Goal: Task Accomplishment & Management: Manage account settings

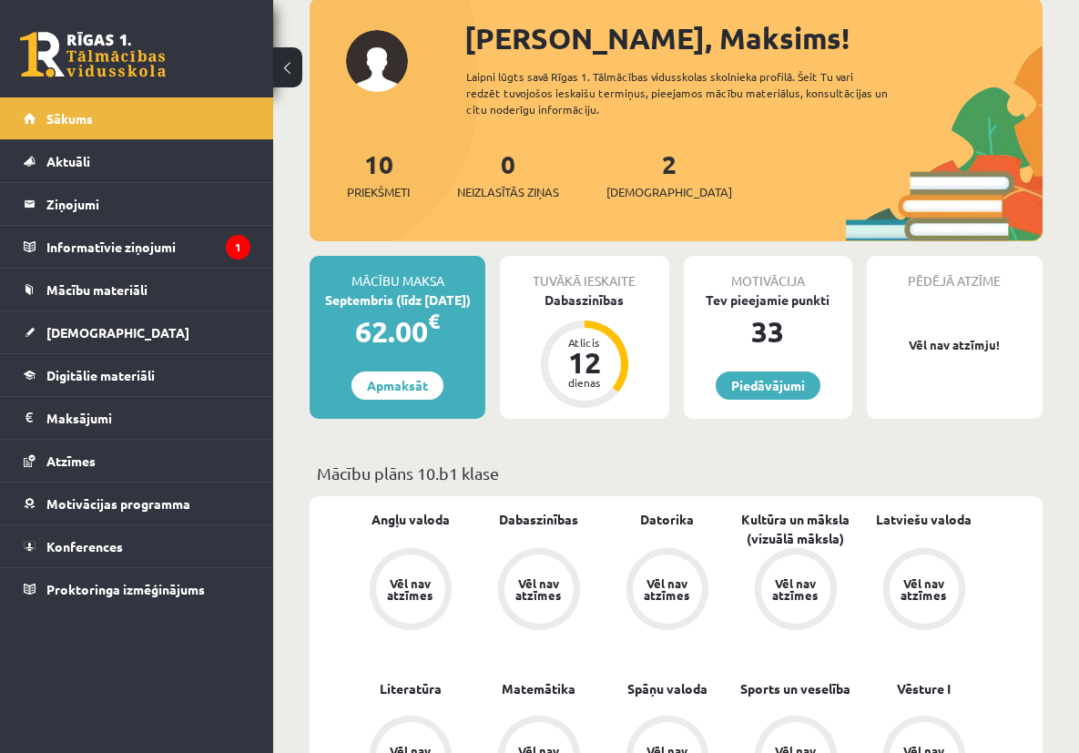
scroll to position [226, 0]
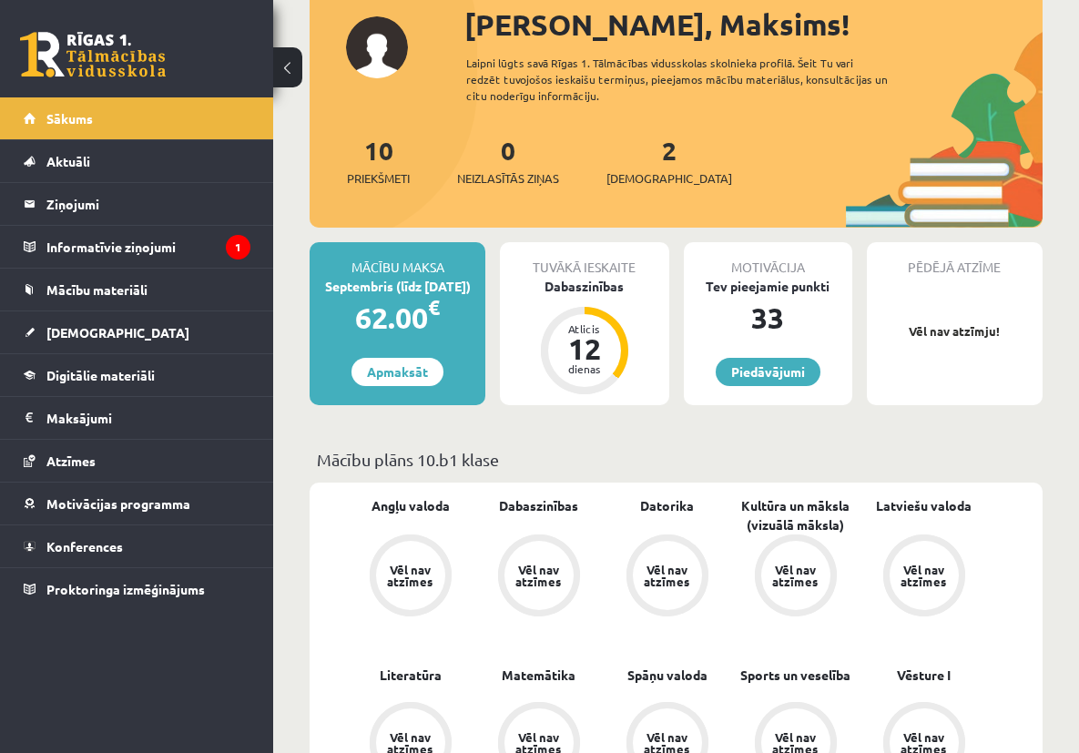
click at [936, 373] on div "Pēdējā atzīme Vēl nav atzīmju!" at bounding box center [955, 323] width 176 height 163
click at [786, 368] on link "Piedāvājumi" at bounding box center [768, 372] width 105 height 28
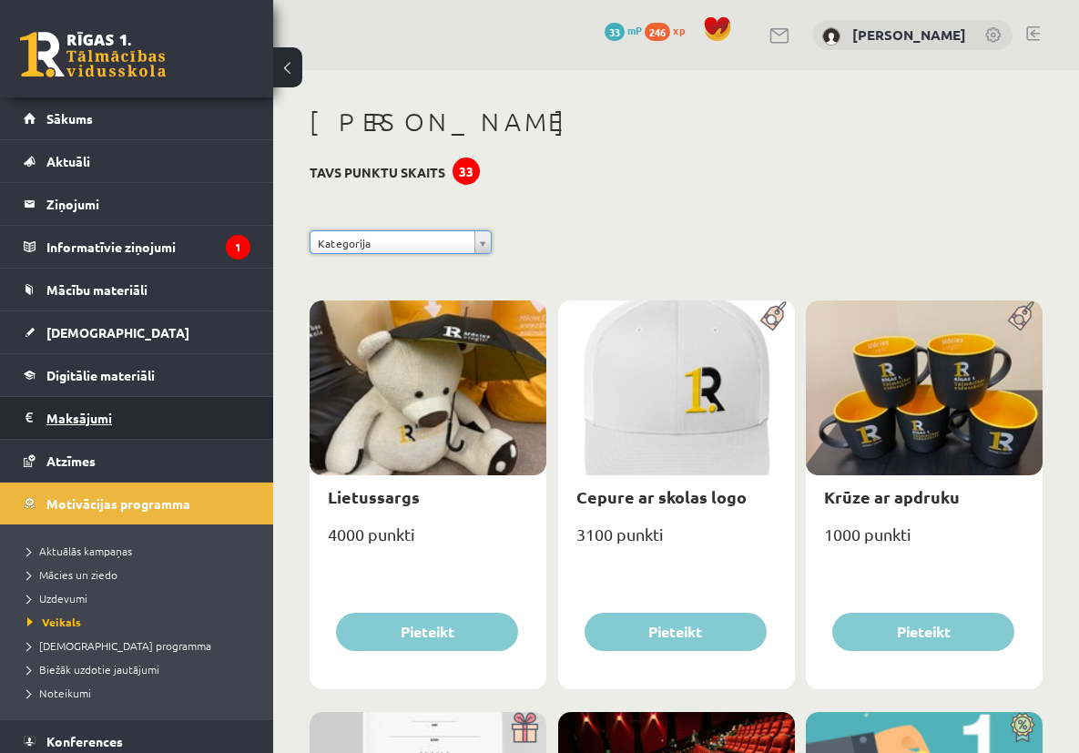
click at [91, 411] on legend "Maksājumi 0" at bounding box center [148, 418] width 204 height 42
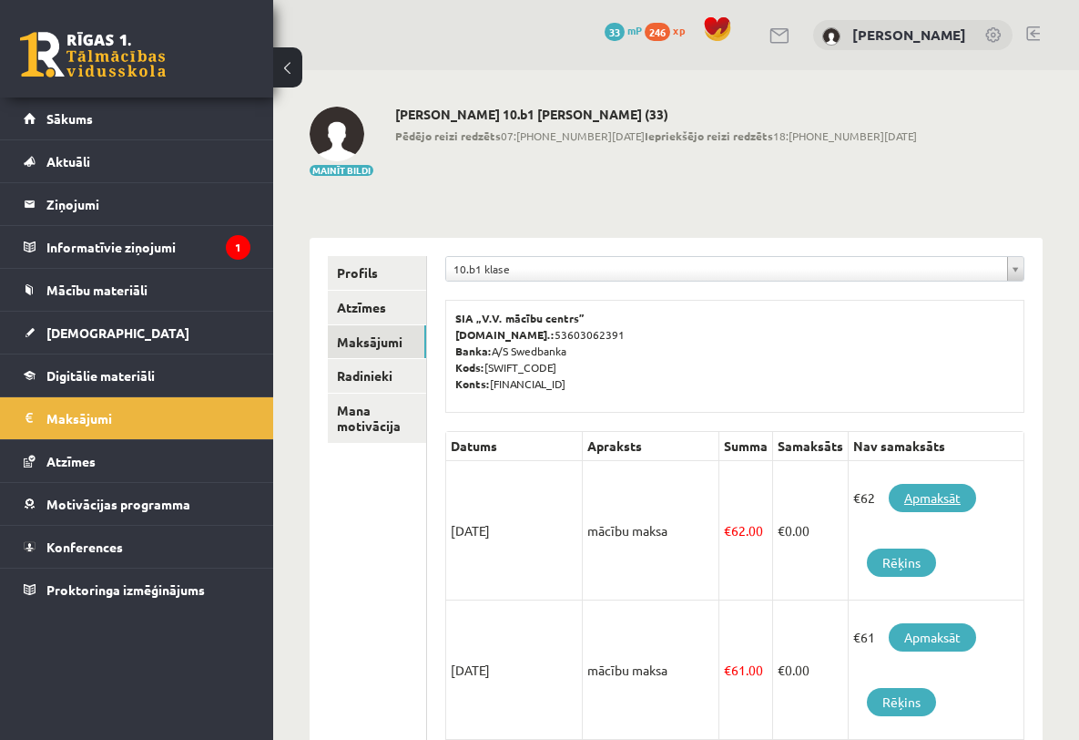
click at [977, 512] on link "Apmaksāt" at bounding box center [932, 498] width 87 height 28
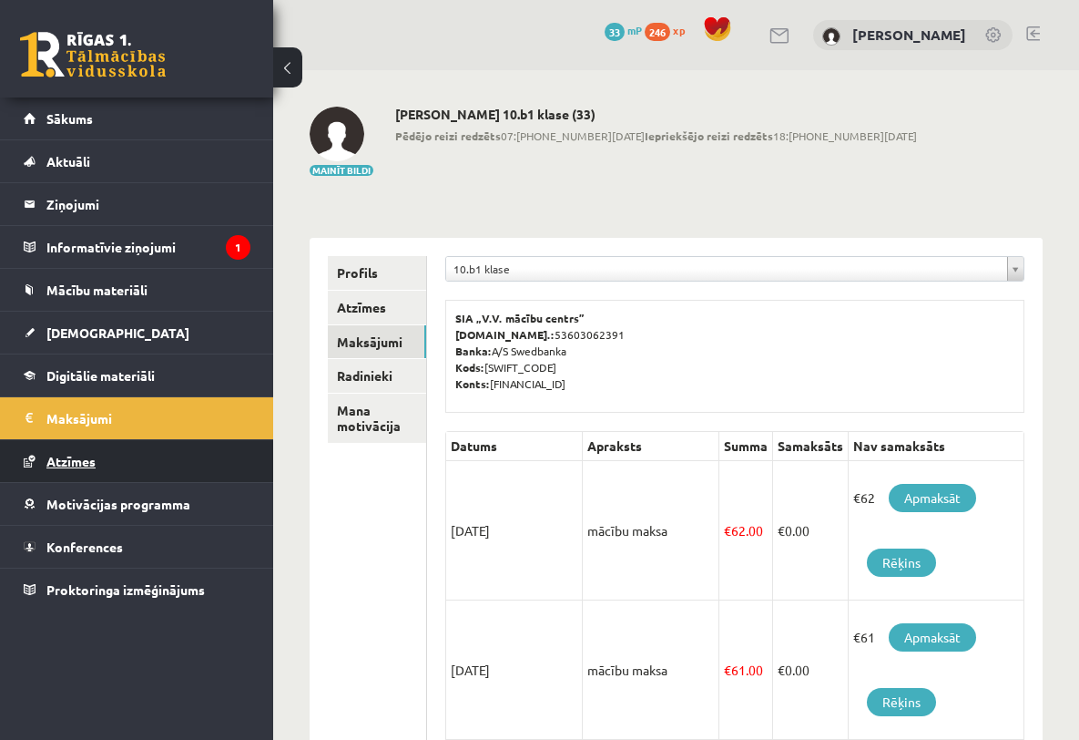
click at [89, 461] on span "Atzīmes" at bounding box center [70, 461] width 49 height 16
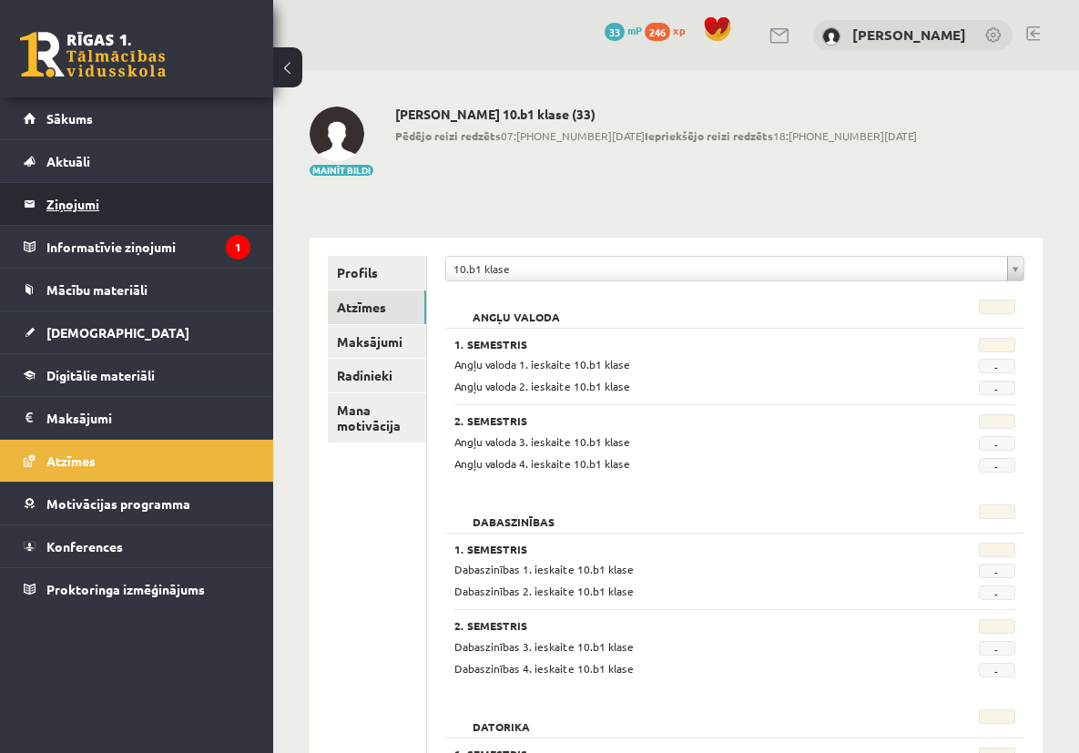
click at [101, 200] on legend "Ziņojumi 0" at bounding box center [148, 204] width 204 height 42
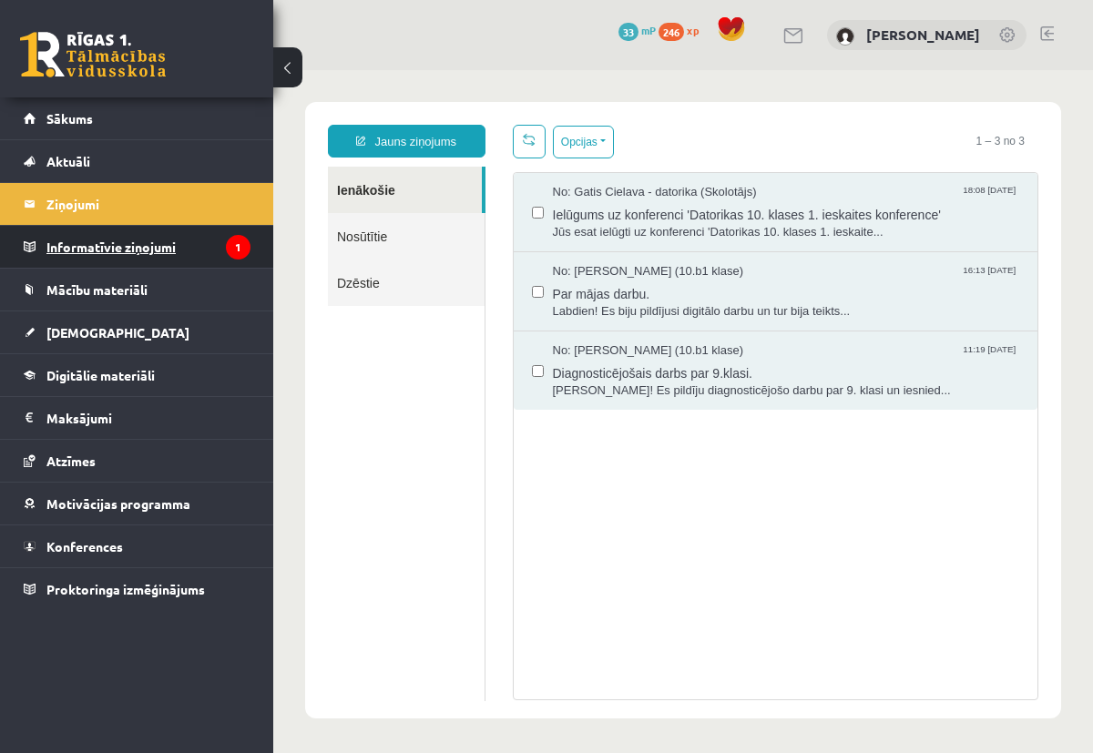
click at [77, 249] on legend "Informatīvie ziņojumi 1" at bounding box center [148, 247] width 204 height 42
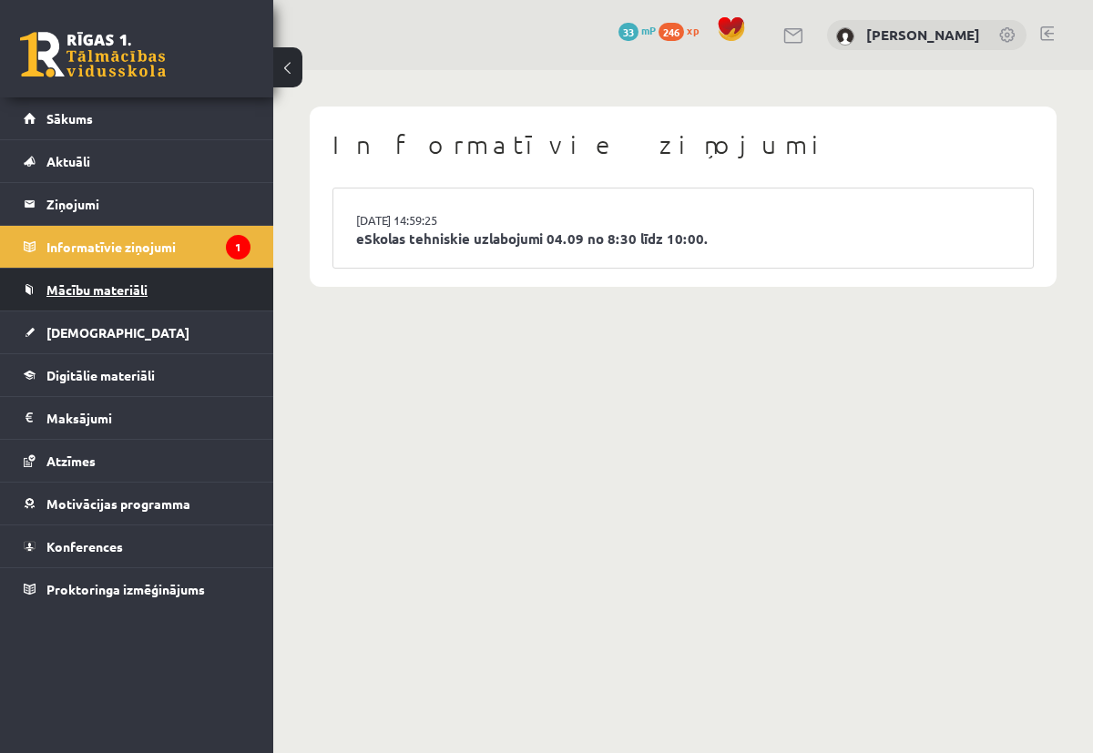
click at [83, 286] on span "Mācību materiāli" at bounding box center [96, 289] width 101 height 16
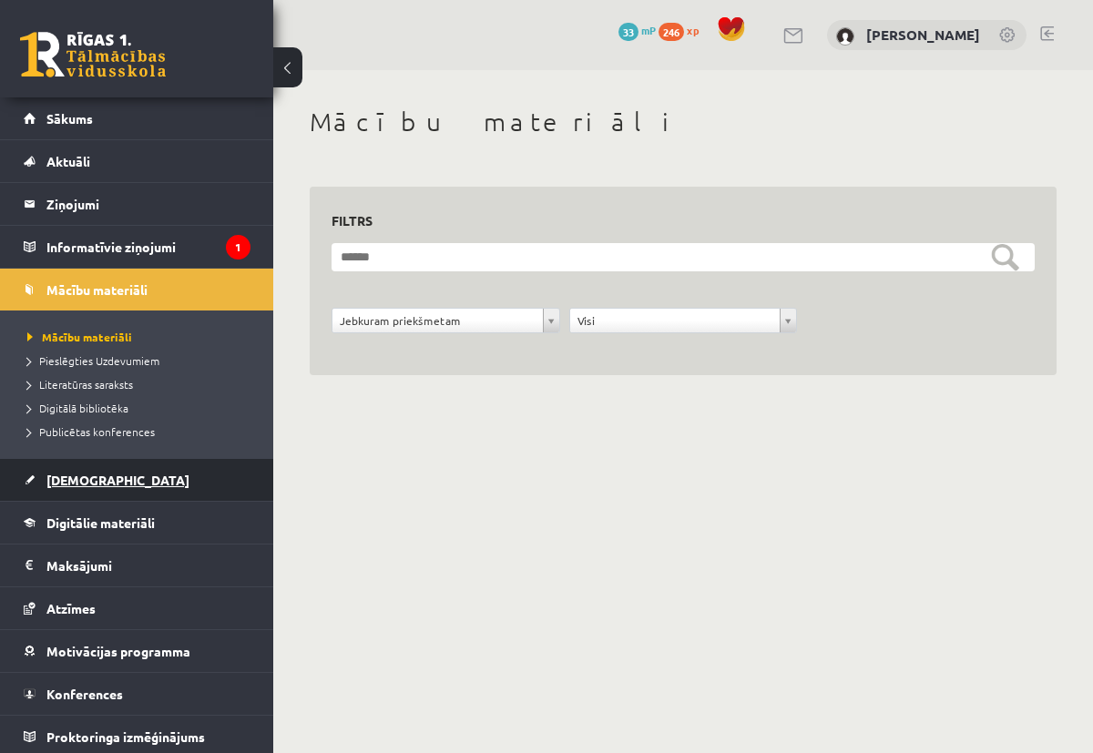
click at [100, 479] on span "[DEMOGRAPHIC_DATA]" at bounding box center [117, 480] width 143 height 16
